Goal: Task Accomplishment & Management: Complete application form

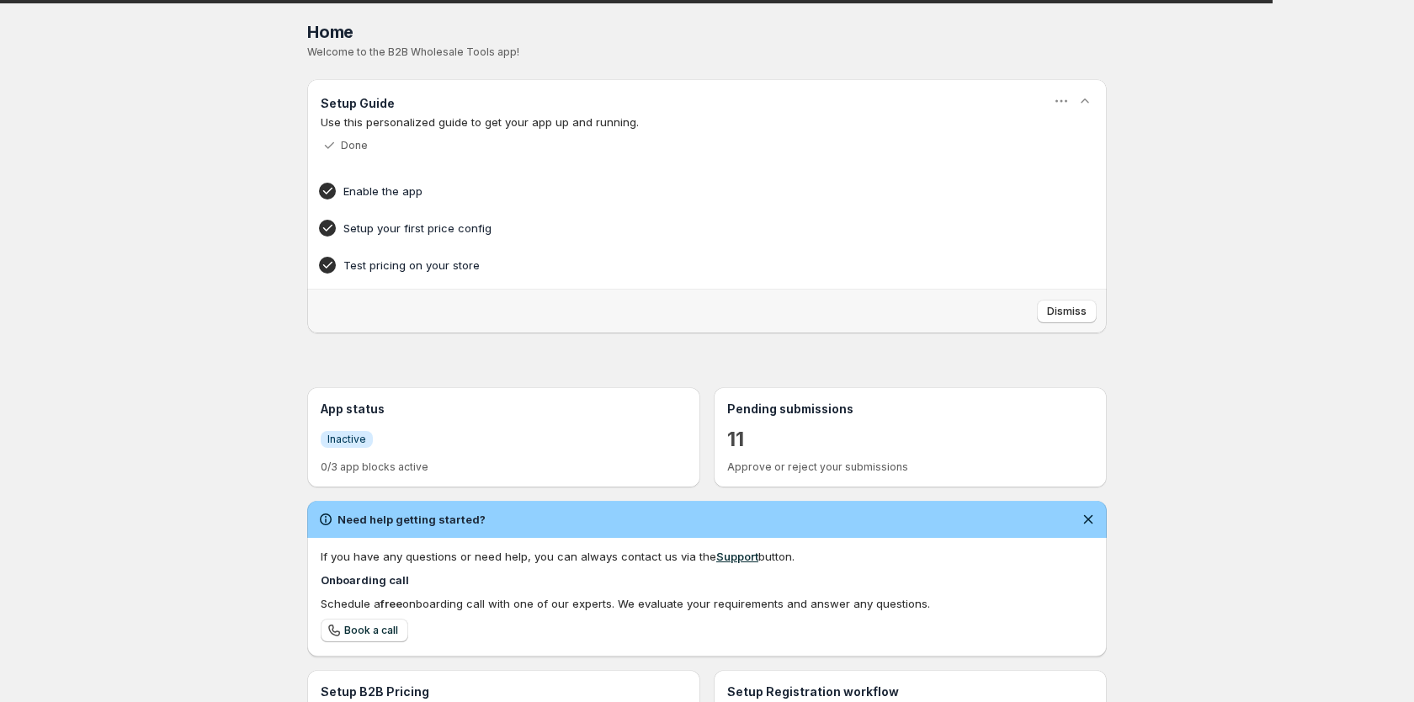
scroll to position [260, 0]
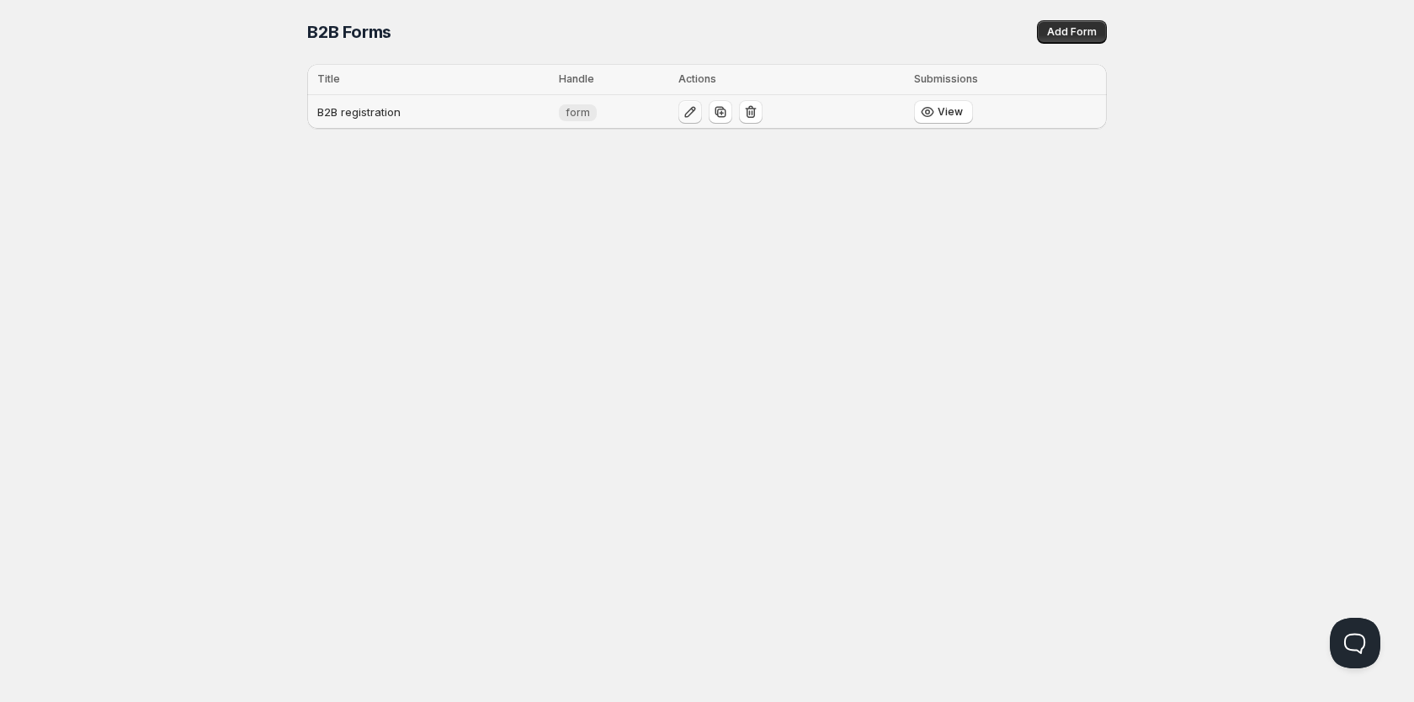
click at [688, 114] on icon "button" at bounding box center [690, 112] width 17 height 17
click at [671, 203] on div "Home Pricing Price lists Checkout Forms Submissions Settings Features Plans B2B…" at bounding box center [707, 351] width 1414 height 702
click at [563, 183] on div "Home Pricing Price lists Checkout Forms Submissions Settings Features Plans B2B…" at bounding box center [707, 351] width 1414 height 702
click at [1063, 37] on span "Add Form" at bounding box center [1072, 31] width 50 height 13
click at [351, 115] on td "B2B registration" at bounding box center [430, 112] width 247 height 35
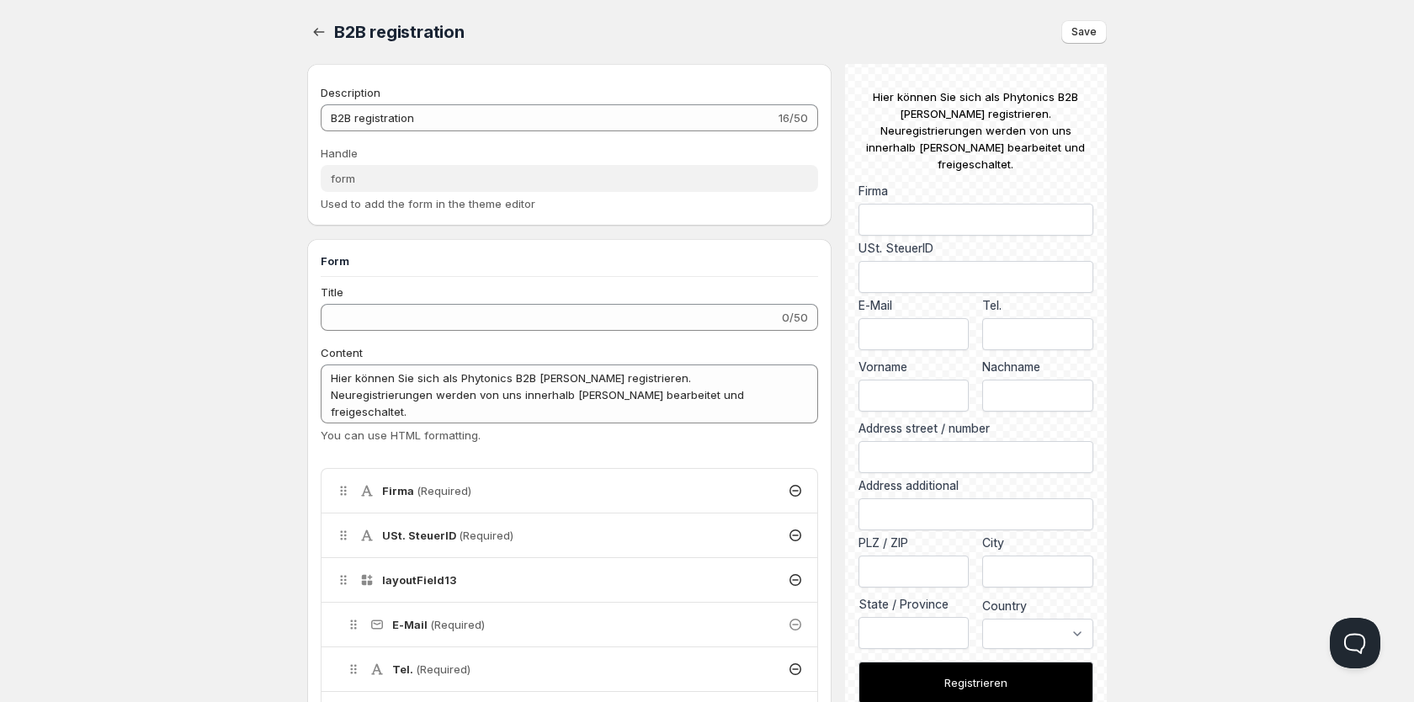
type input "B2B registration"
type input "form"
type textarea "Hier können Sie sich als Phytonics B2B [PERSON_NAME] registrieren. Neuregistrie…"
type input "Registrieren"
radio input "true"
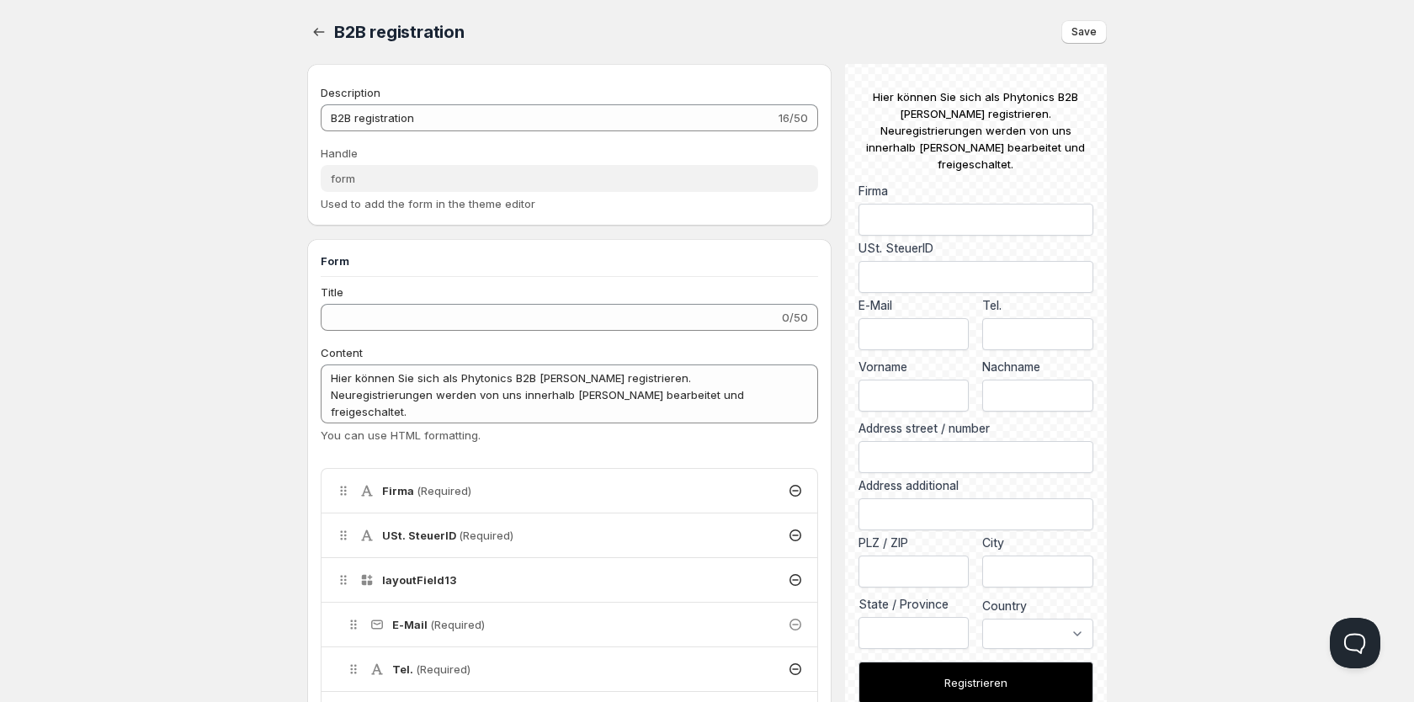
checkbox input "true"
click at [315, 30] on icon "button" at bounding box center [319, 32] width 17 height 17
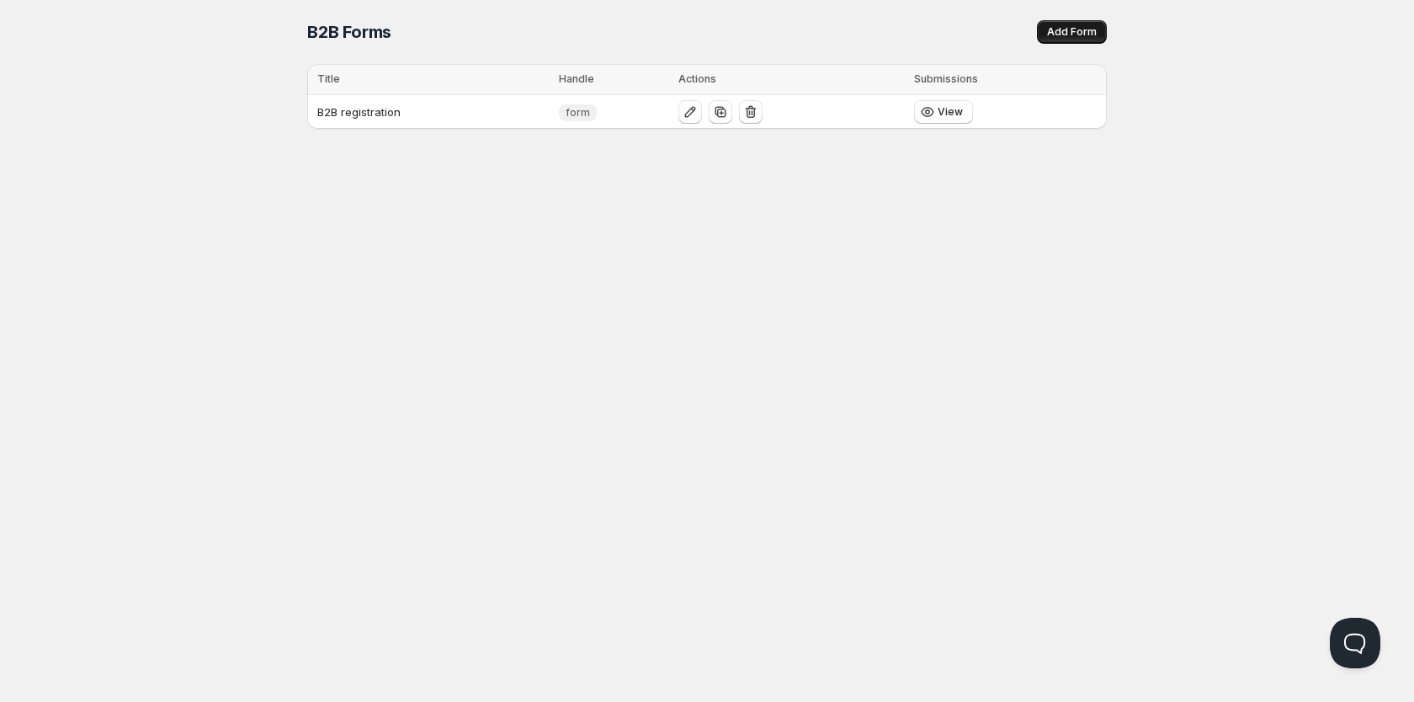
click at [1068, 33] on span "Add Form" at bounding box center [1072, 31] width 50 height 13
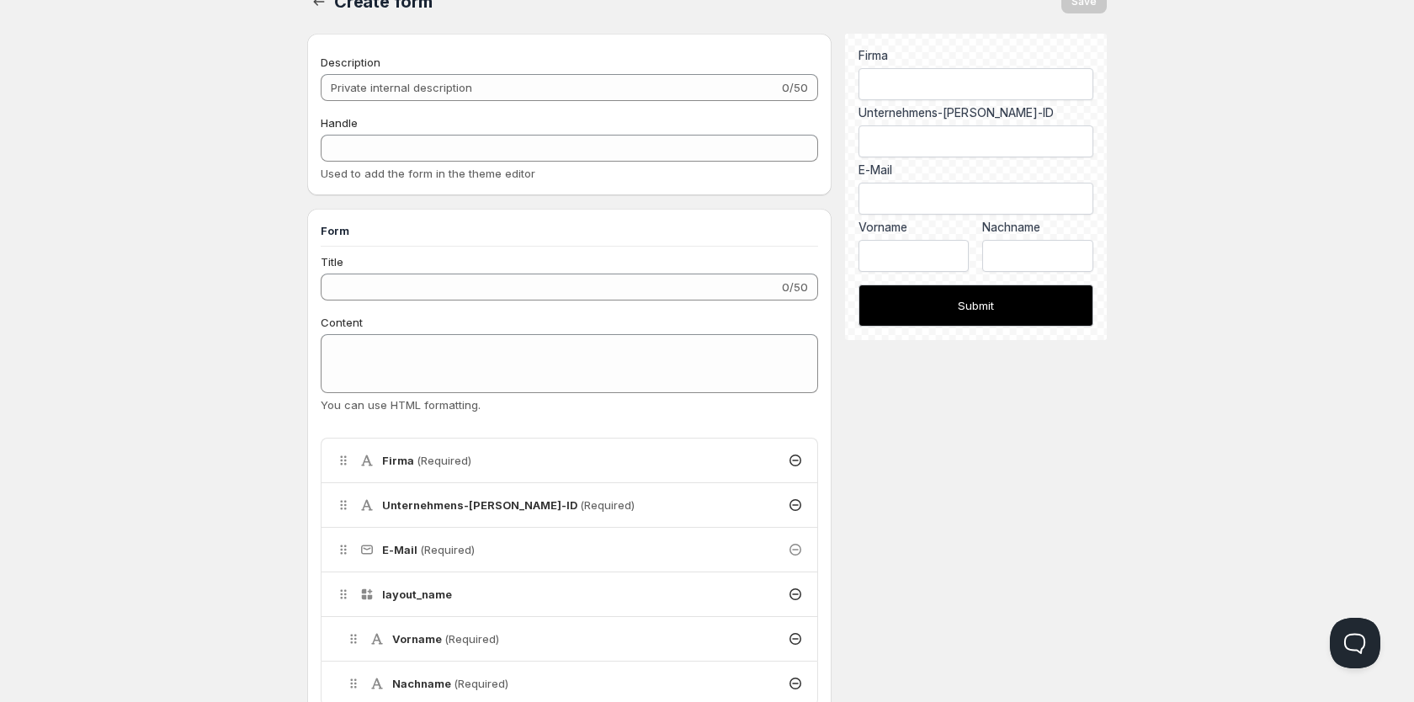
scroll to position [288, 0]
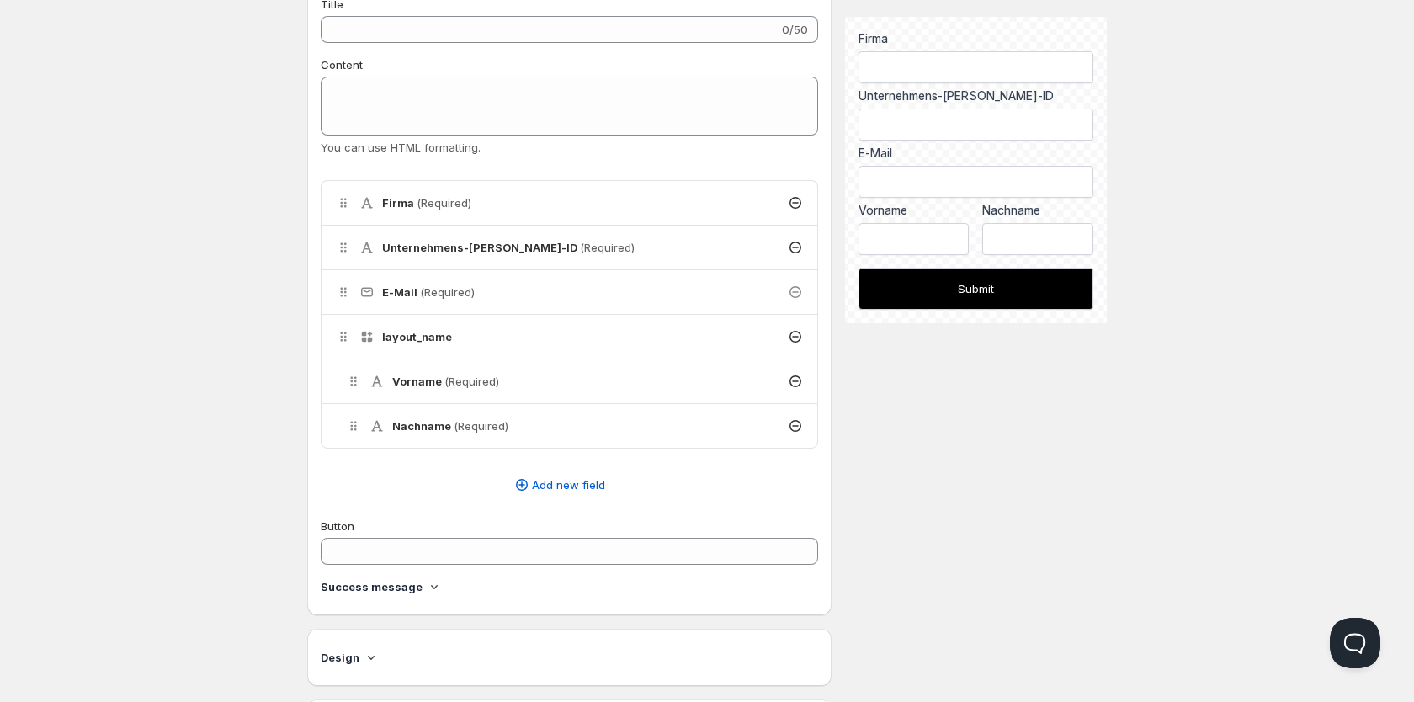
click at [478, 247] on h4 "Unternehmens-[PERSON_NAME]-ID (Required)" at bounding box center [508, 247] width 252 height 17
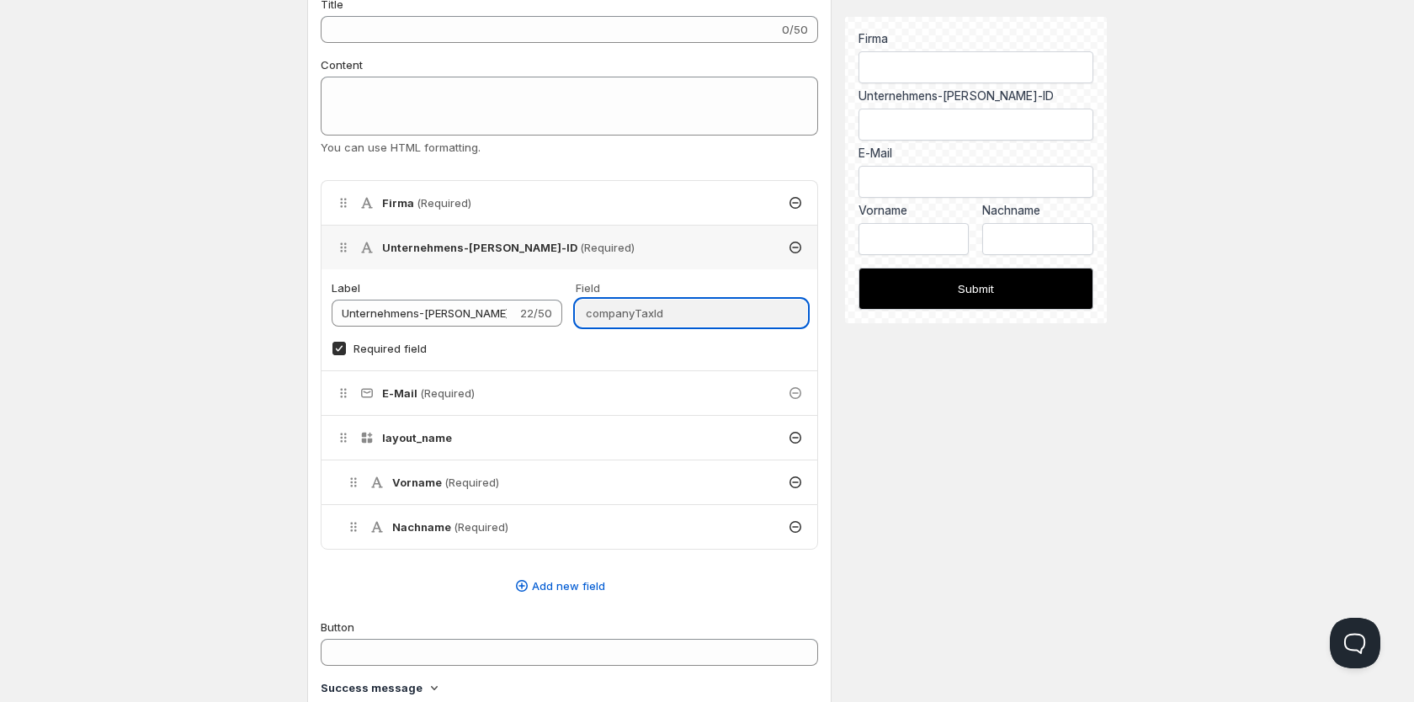
click at [653, 318] on input "companyTaxId" at bounding box center [691, 313] width 231 height 27
click at [580, 254] on span "(Required)" at bounding box center [607, 247] width 55 height 13
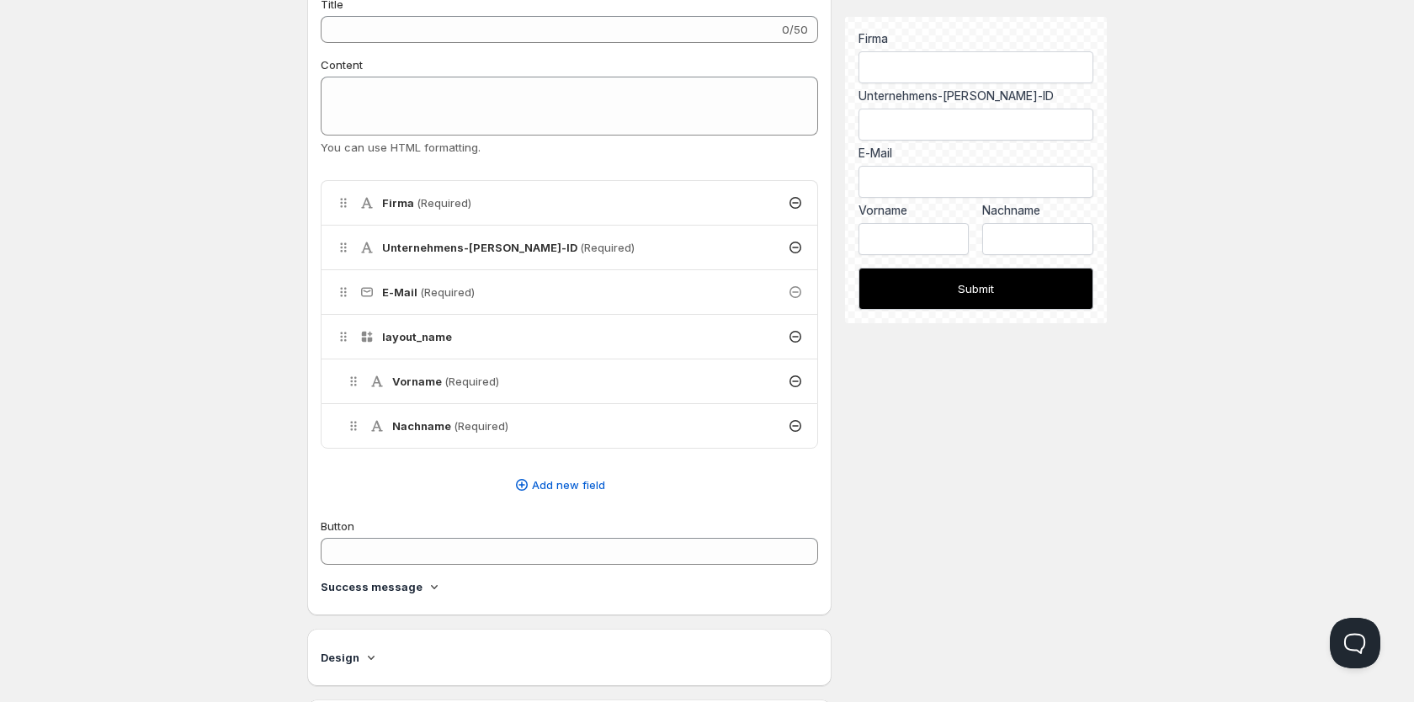
scroll to position [0, 0]
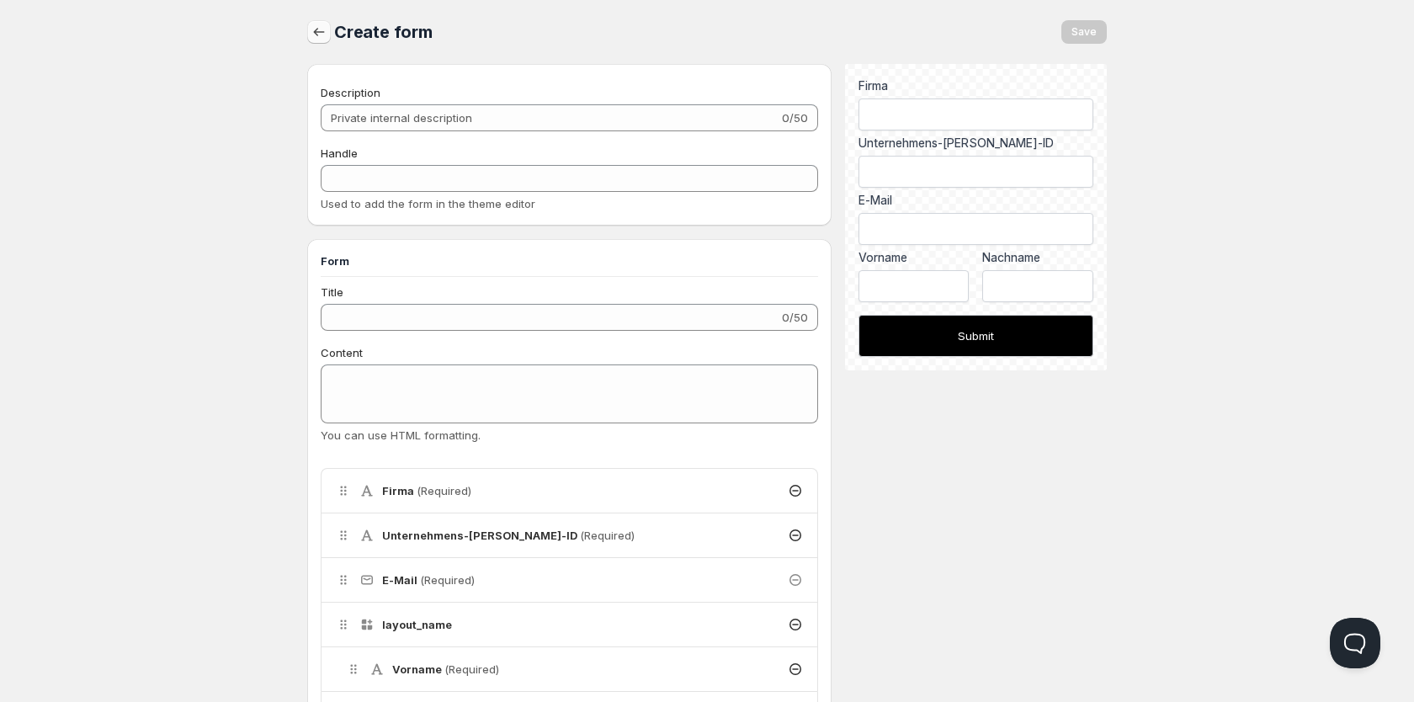
click at [329, 32] on button "button" at bounding box center [319, 32] width 24 height 24
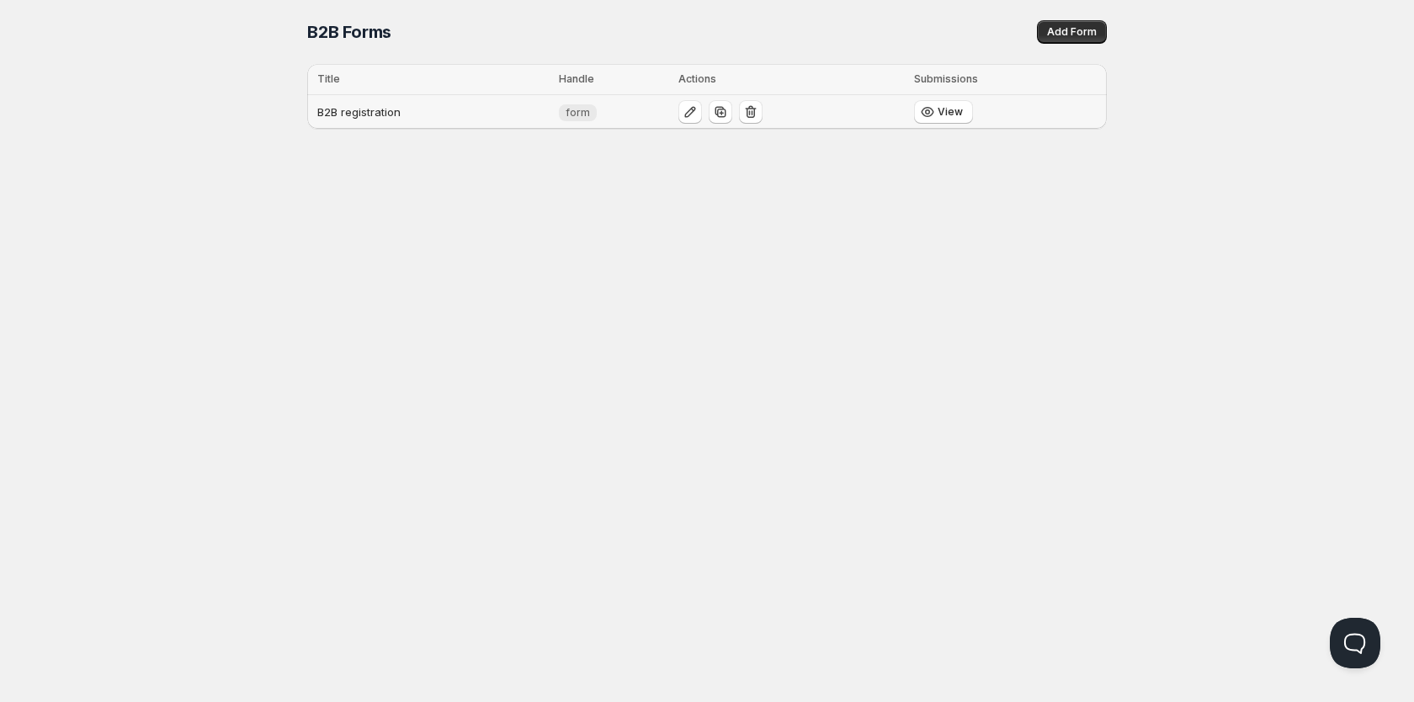
click at [369, 121] on td "B2B registration" at bounding box center [430, 112] width 247 height 35
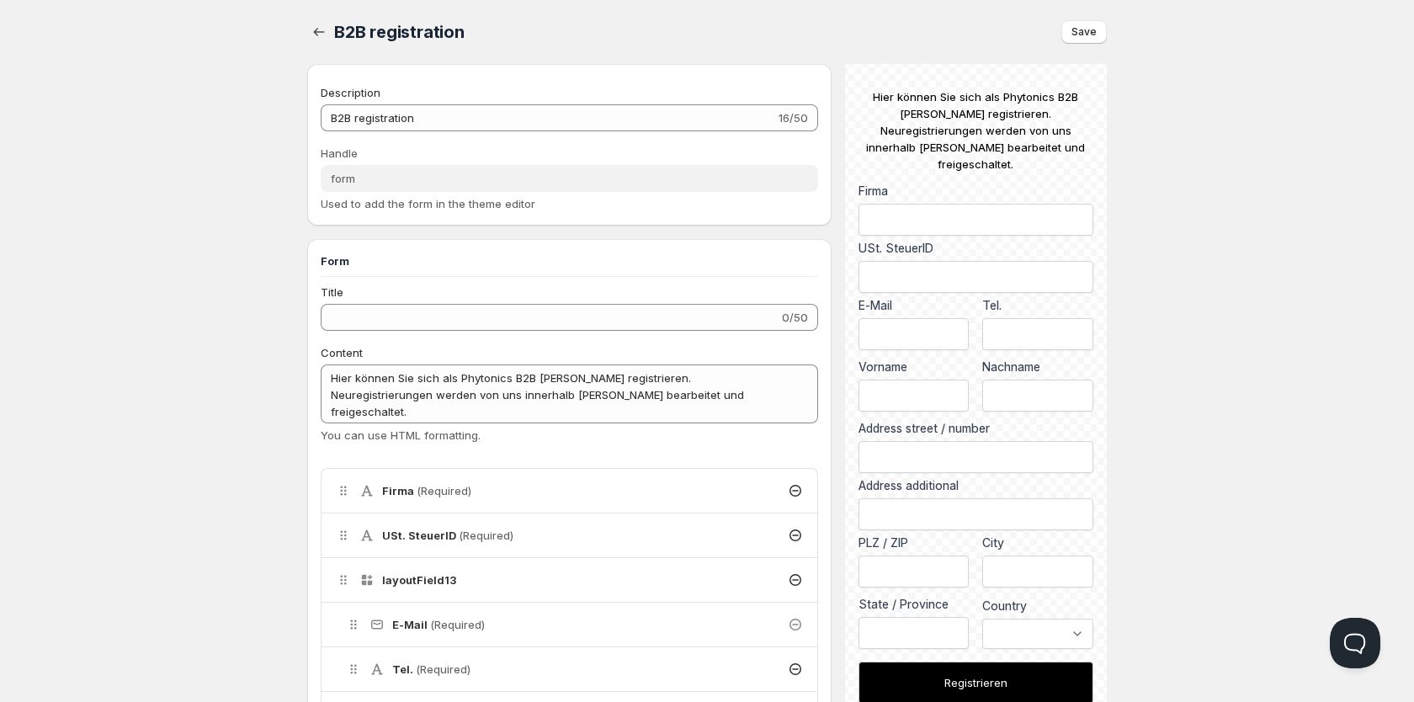
type input "B2B registration"
type input "form"
type textarea "Hier können Sie sich als Phytonics B2B [PERSON_NAME] registrieren. Neuregistrie…"
type input "Registrieren"
radio input "true"
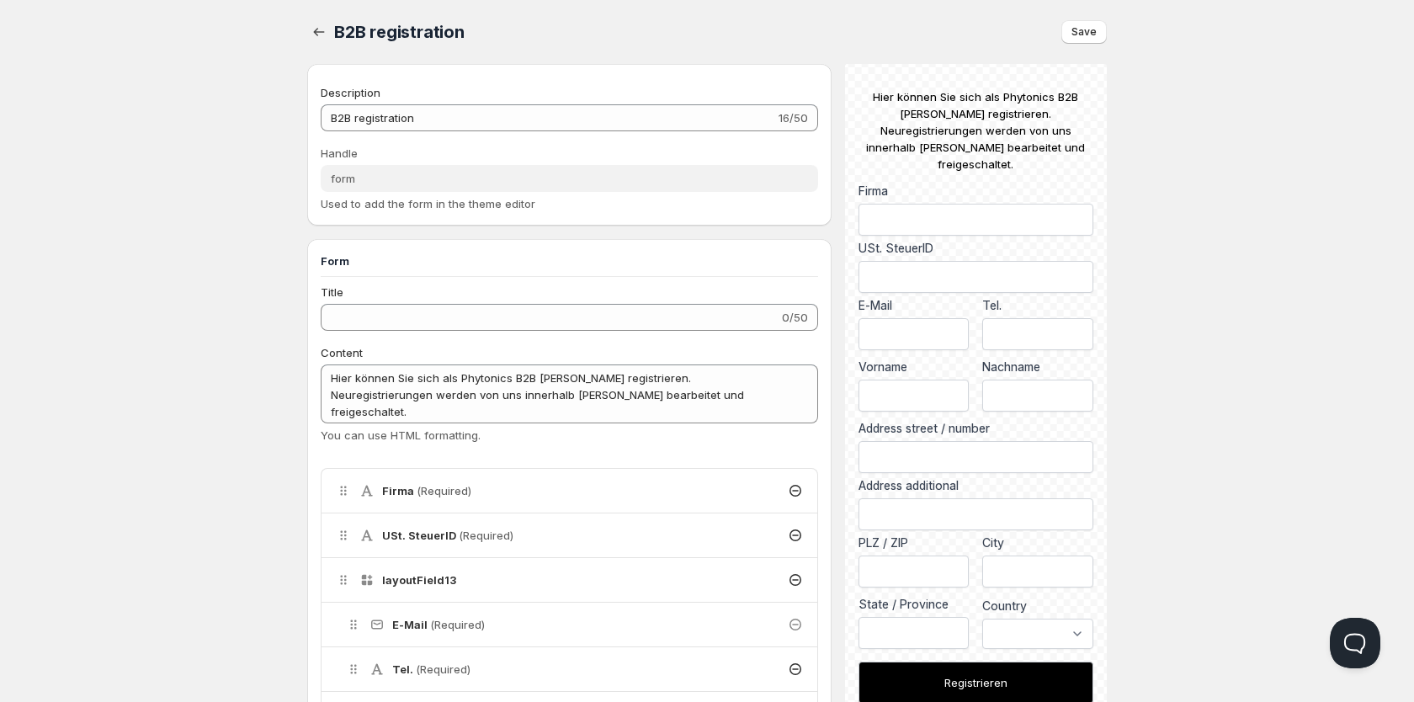
checkbox input "true"
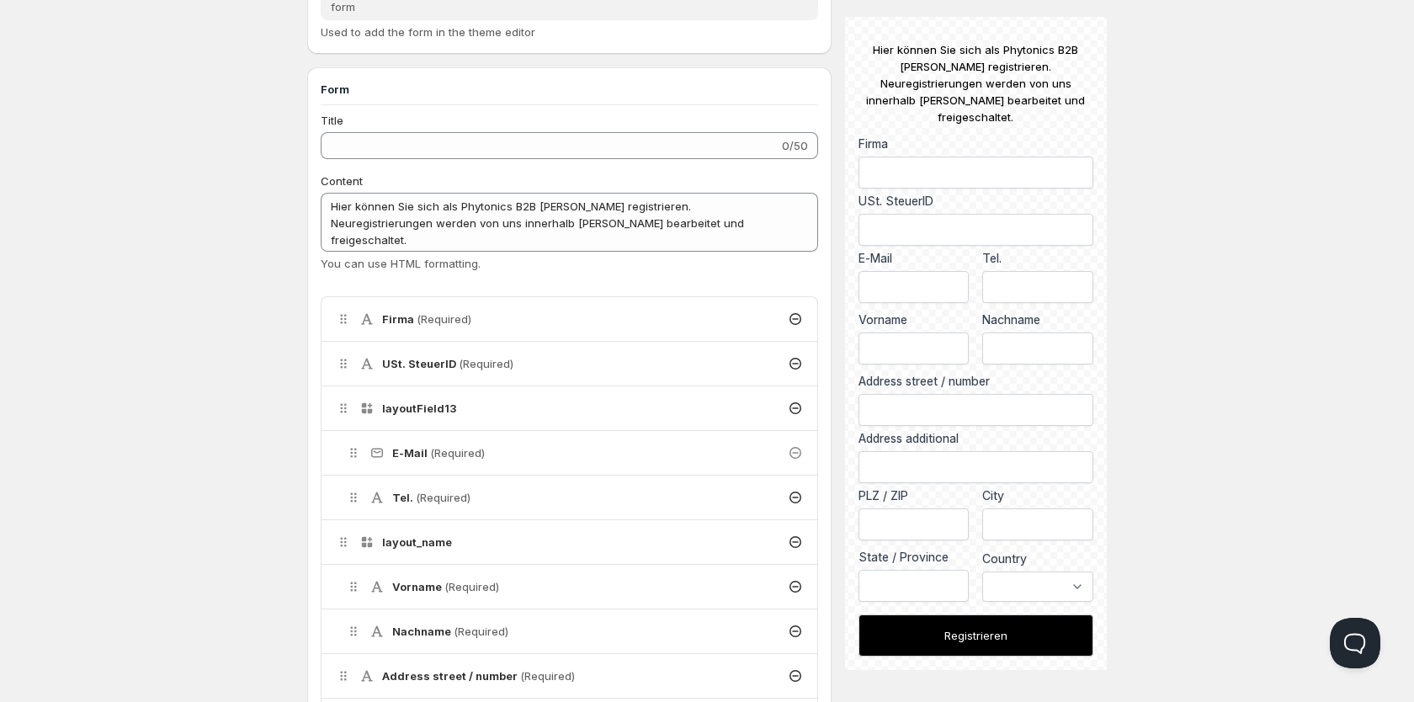
click at [395, 364] on h4 "USt. SteuerID (Required)" at bounding box center [447, 363] width 131 height 17
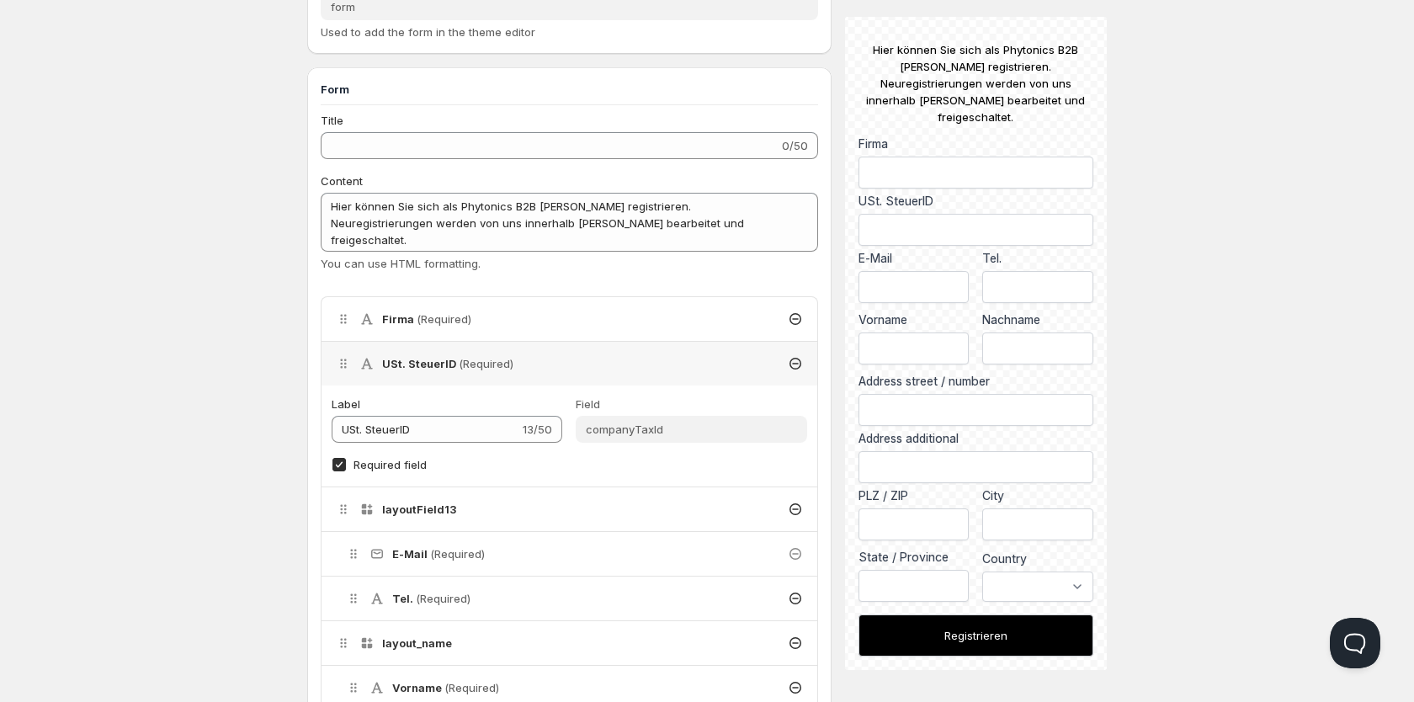
scroll to position [0, 0]
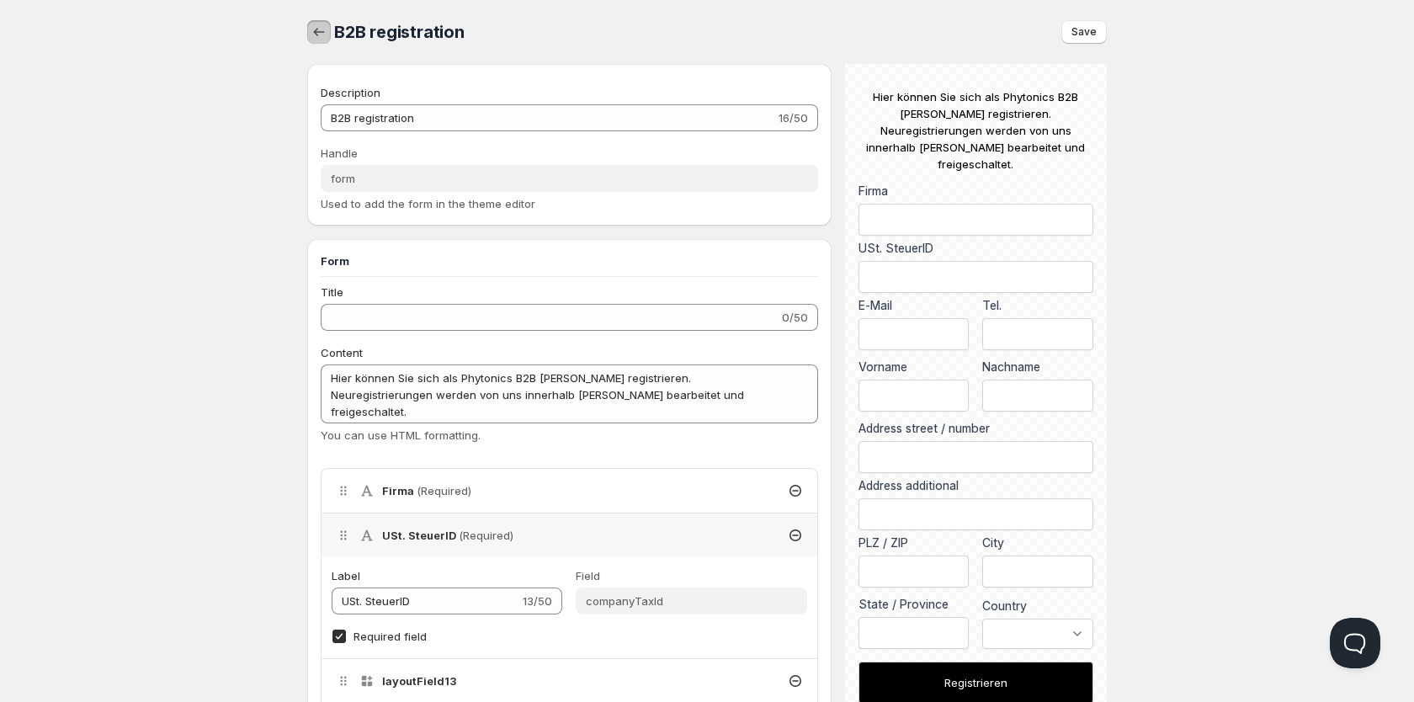
click at [326, 41] on button "button" at bounding box center [319, 32] width 24 height 24
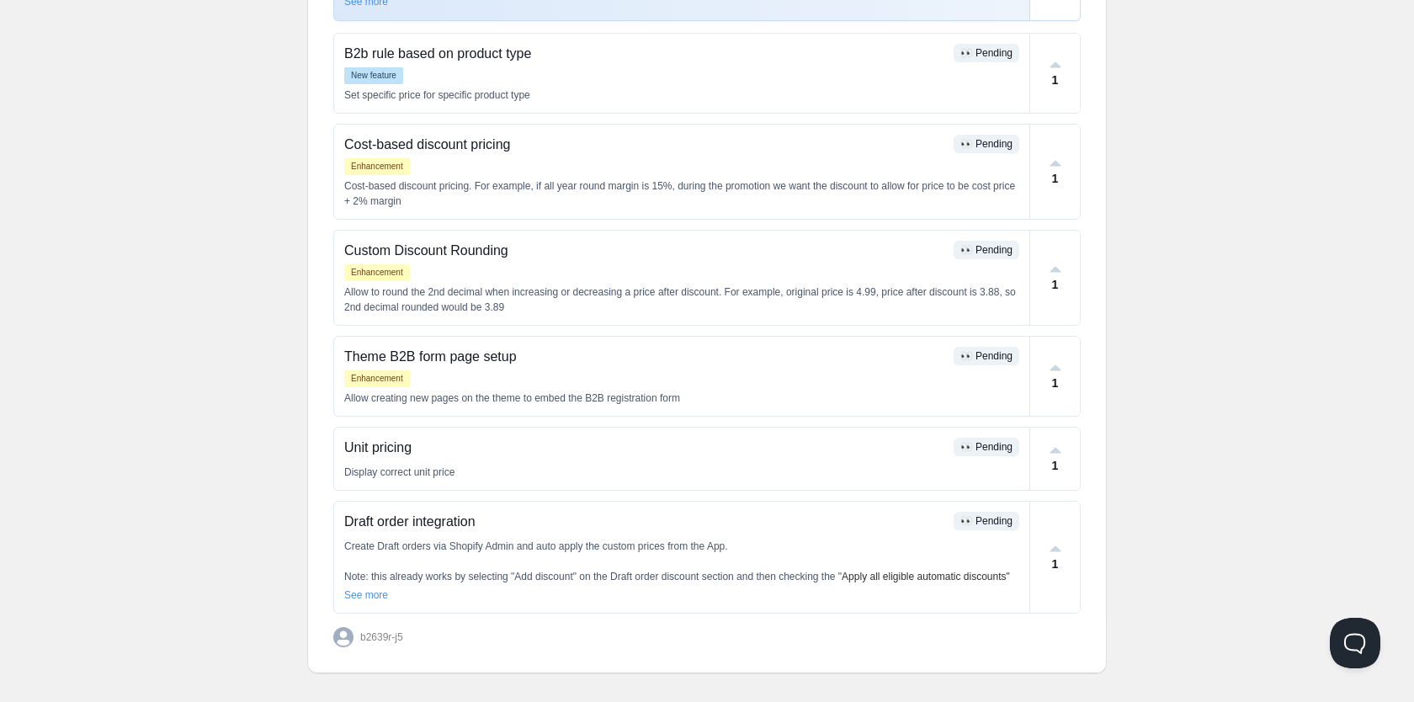
scroll to position [528, 0]
